Goal: Find specific page/section: Find specific page/section

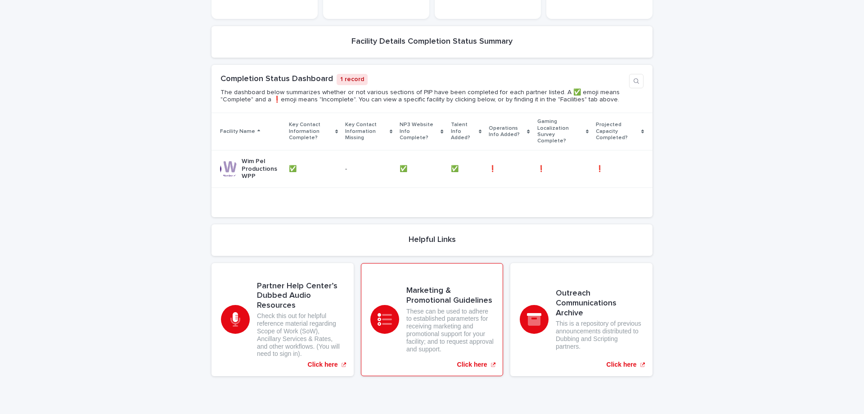
scroll to position [75, 0]
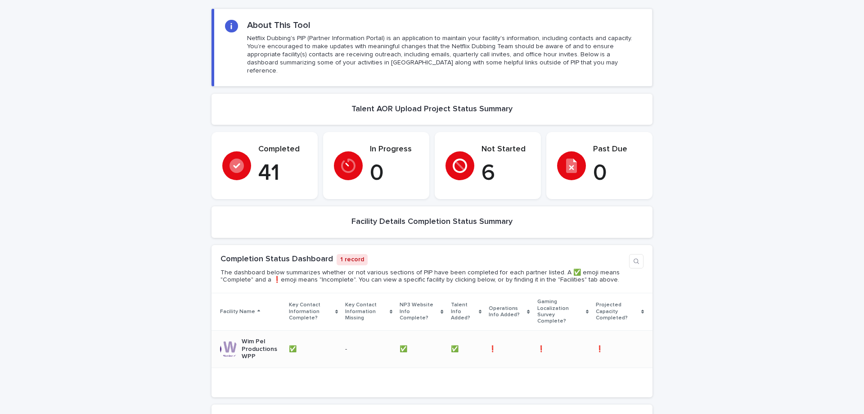
click at [256, 338] on p "Wim Pel Productions WPP" at bounding box center [262, 349] width 40 height 23
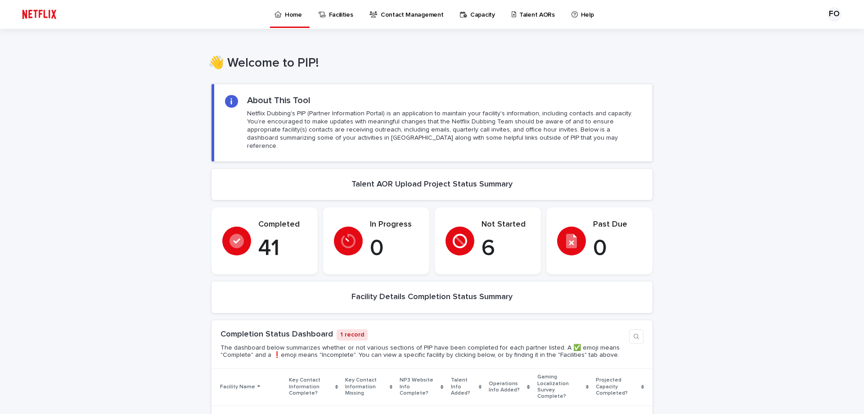
click at [403, 18] on p "Contact Management" at bounding box center [412, 9] width 63 height 19
click at [394, 13] on p "Contact Management" at bounding box center [412, 9] width 63 height 19
click at [575, 181] on section "Talent AOR Upload Project Status Summary" at bounding box center [432, 185] width 441 height 32
click at [535, 16] on p "Talent AORs" at bounding box center [537, 9] width 36 height 19
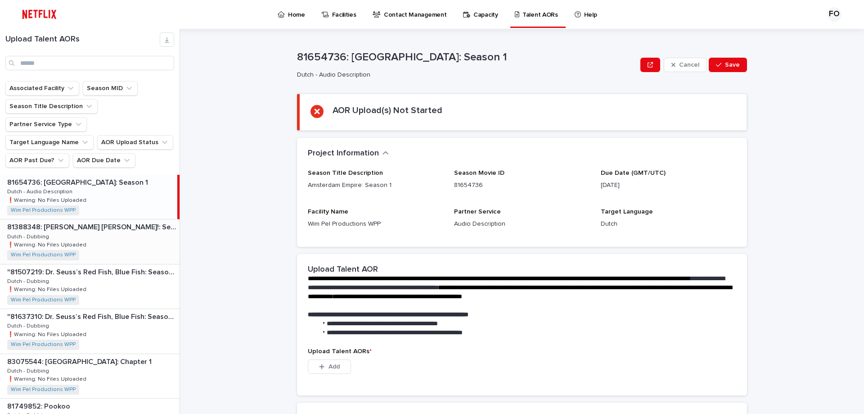
click at [101, 219] on div "81388348: [PERSON_NAME] [PERSON_NAME]!: Season 1 81388348: [PERSON_NAME] [PERSO…" at bounding box center [90, 241] width 180 height 44
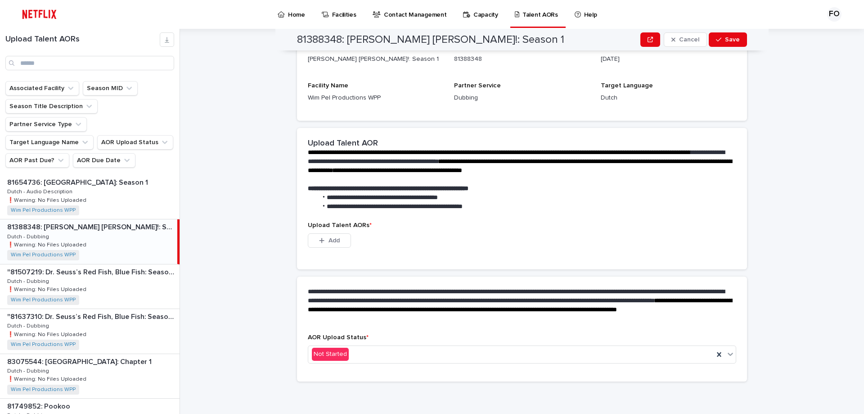
click at [206, 60] on div "**********" at bounding box center [527, 221] width 673 height 385
